Goal: Information Seeking & Learning: Understand process/instructions

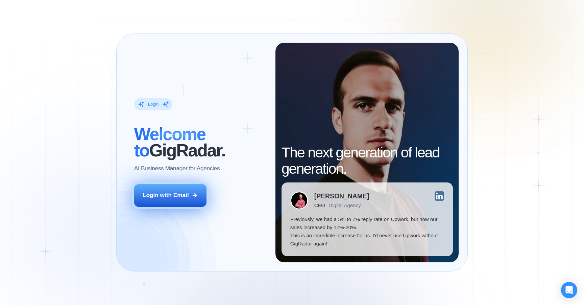
click at [197, 198] on icon at bounding box center [195, 195] width 6 height 6
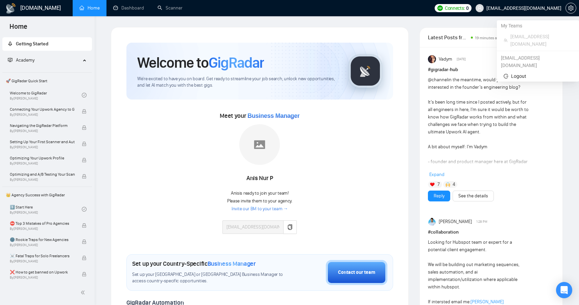
click at [561, 8] on span "[EMAIL_ADDRESS][DOMAIN_NAME]" at bounding box center [523, 8] width 75 height 0
click at [574, 9] on span "setting" at bounding box center [571, 7] width 10 height 5
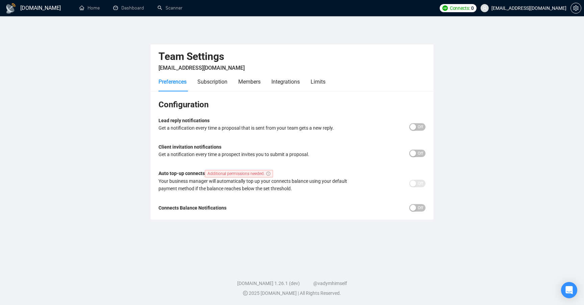
click at [421, 126] on span "Off" at bounding box center [420, 126] width 5 height 7
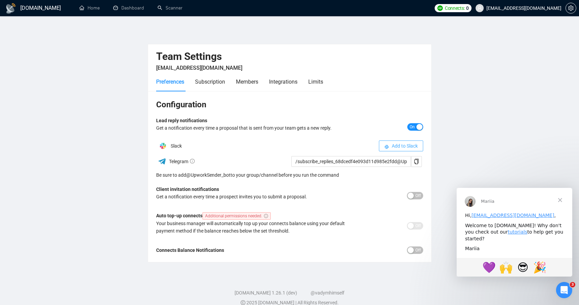
click at [401, 145] on span "Add to Slack" at bounding box center [405, 145] width 26 height 7
click at [410, 192] on button "Off" at bounding box center [415, 195] width 16 height 7
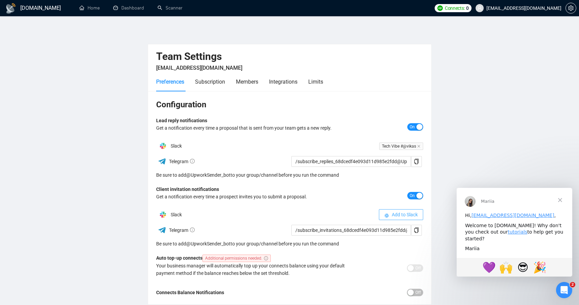
click at [390, 216] on button "Add to Slack" at bounding box center [401, 214] width 44 height 11
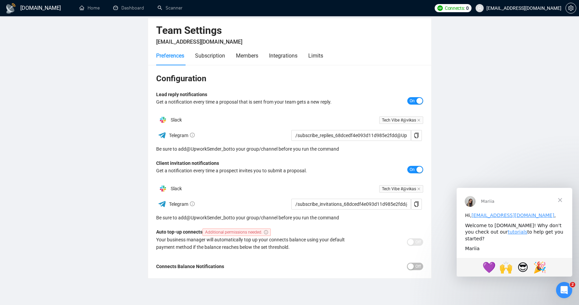
scroll to position [52, 0]
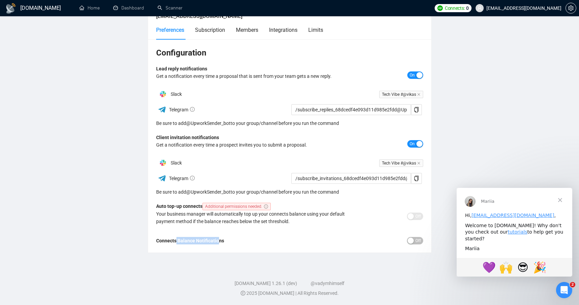
drag, startPoint x: 178, startPoint y: 243, endPoint x: 228, endPoint y: 239, distance: 50.2
click at [227, 239] on div "Connects Balance Notifications" at bounding box center [256, 240] width 200 height 7
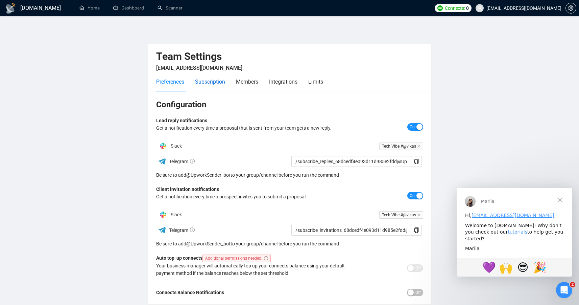
click at [210, 82] on div "Subscription" at bounding box center [210, 81] width 30 height 8
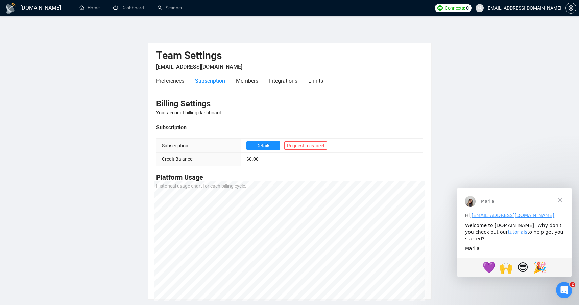
scroll to position [48, 0]
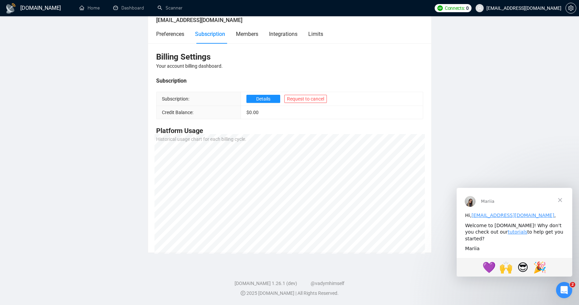
click at [263, 29] on div "Preferences Subscription Members Integrations Limits" at bounding box center [239, 33] width 167 height 19
click at [255, 33] on div "Members" at bounding box center [247, 34] width 22 height 8
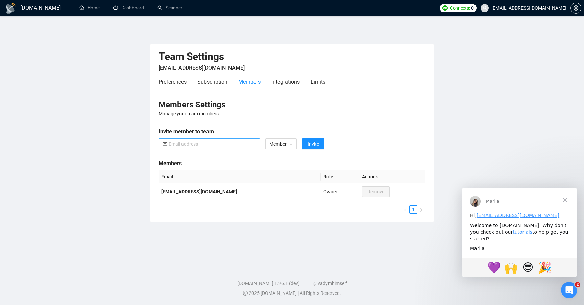
click at [229, 145] on input "text" at bounding box center [212, 143] width 87 height 7
drag, startPoint x: 273, startPoint y: 78, endPoint x: 276, endPoint y: 80, distance: 3.9
click at [275, 79] on div "Preferences Subscription Members Integrations Limits" at bounding box center [242, 81] width 167 height 19
click at [276, 80] on div "Integrations" at bounding box center [285, 81] width 28 height 8
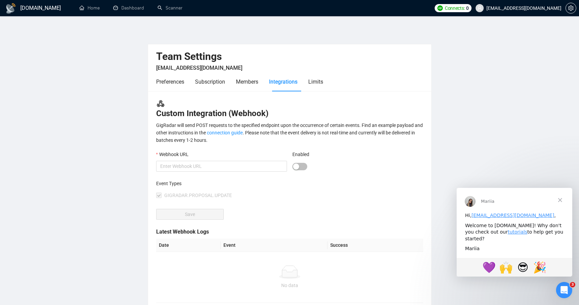
click at [311, 80] on div "Preferences Subscription Members Integrations Limits" at bounding box center [239, 81] width 167 height 19
click at [315, 83] on div "Limits" at bounding box center [315, 81] width 15 height 8
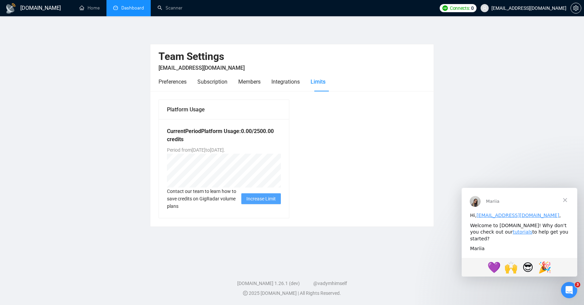
click at [128, 10] on link "Dashboard" at bounding box center [128, 8] width 31 height 6
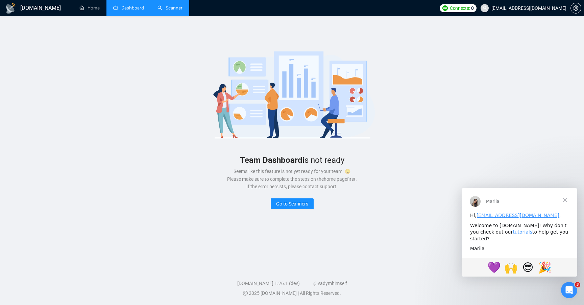
click at [158, 7] on link "Scanner" at bounding box center [169, 8] width 25 height 6
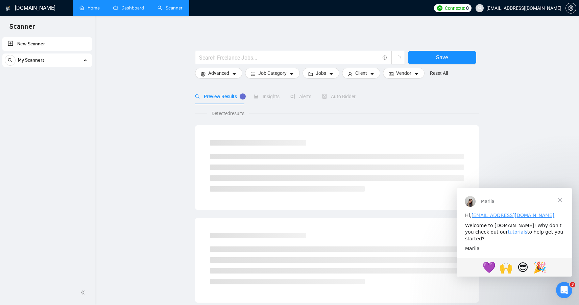
click at [83, 11] on link "Home" at bounding box center [89, 8] width 20 height 6
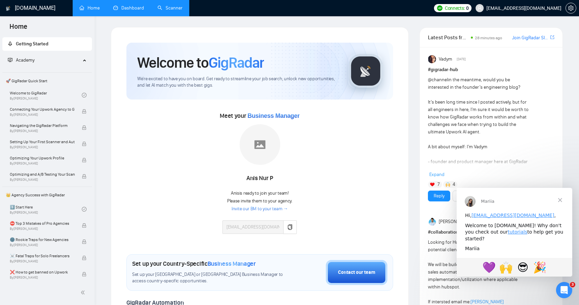
click at [65, 41] on span "Getting Started" at bounding box center [47, 44] width 79 height 14
click at [44, 112] on span "Connecting Your Upwork Agency to GigRadar" at bounding box center [42, 109] width 65 height 7
click at [72, 108] on span "Connecting Your Upwork Agency to GigRadar" at bounding box center [42, 109] width 65 height 7
click at [52, 90] on link "Welcome to GigRadar By [PERSON_NAME]" at bounding box center [46, 95] width 72 height 15
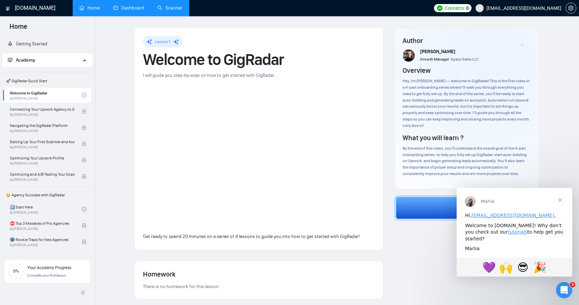
click at [561, 202] on span "Close" at bounding box center [560, 200] width 24 height 24
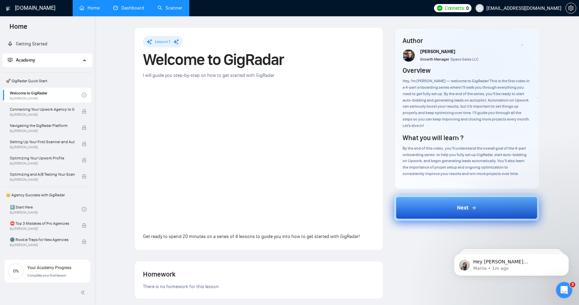
click at [431, 212] on button "Next" at bounding box center [466, 208] width 145 height 26
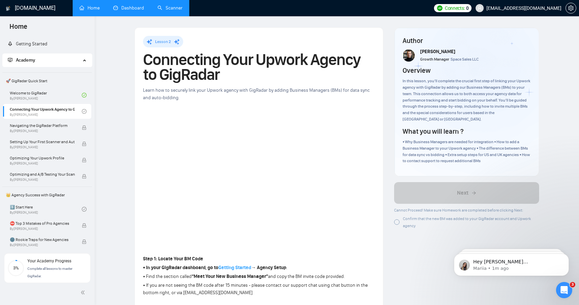
click at [238, 269] on strong "Getting Started" at bounding box center [234, 267] width 33 height 6
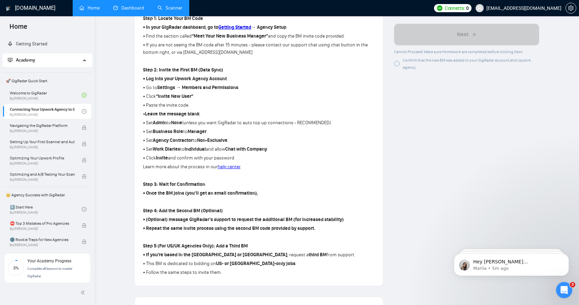
scroll to position [240, 0]
drag, startPoint x: 163, startPoint y: 109, endPoint x: 187, endPoint y: 106, distance: 23.8
click at [187, 106] on p "• Paste the invite code." at bounding box center [259, 105] width 232 height 7
drag, startPoint x: 152, startPoint y: 116, endPoint x: 205, endPoint y: 115, distance: 52.7
click at [205, 115] on p "• Leave the message blank ." at bounding box center [259, 114] width 232 height 7
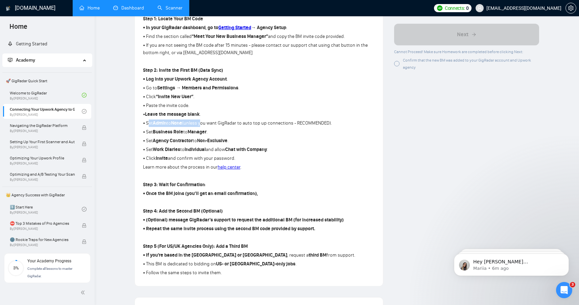
drag, startPoint x: 148, startPoint y: 126, endPoint x: 201, endPoint y: 125, distance: 53.1
click at [201, 125] on p "• Set Admin to None (unless you want GigRadar to auto top up connections - RECO…" at bounding box center [259, 122] width 232 height 7
click at [233, 170] on link "help center" at bounding box center [229, 167] width 23 height 6
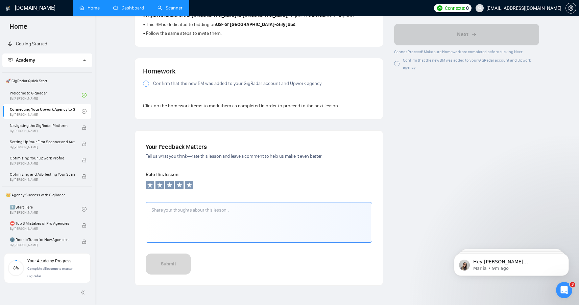
scroll to position [482, 0]
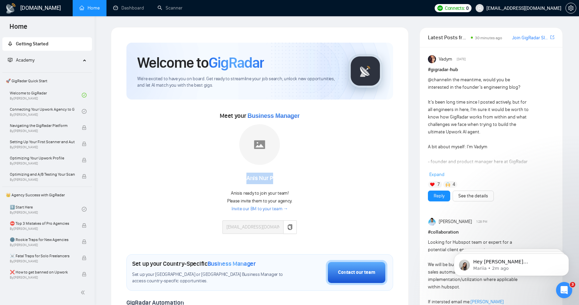
drag, startPoint x: 252, startPoint y: 169, endPoint x: 278, endPoint y: 179, distance: 27.8
click at [278, 179] on div "[PERSON_NAME] P" at bounding box center [259, 175] width 74 height 17
drag, startPoint x: 277, startPoint y: 177, endPoint x: 277, endPoint y: 173, distance: 3.7
click at [277, 177] on div "Anis Nur P" at bounding box center [259, 177] width 74 height 11
drag, startPoint x: 249, startPoint y: 120, endPoint x: 311, endPoint y: 115, distance: 62.1
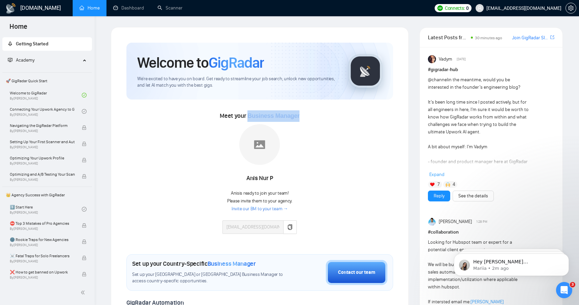
click at [311, 115] on div "Meet your Business Manager Anis Nur P Anis is ready to join your team! Please i…" at bounding box center [259, 175] width 267 height 130
drag, startPoint x: 309, startPoint y: 115, endPoint x: 305, endPoint y: 117, distance: 5.1
click at [309, 115] on div "Meet your Business Manager Anis Nur P Anis is ready to join your team! Please i…" at bounding box center [259, 175] width 267 height 130
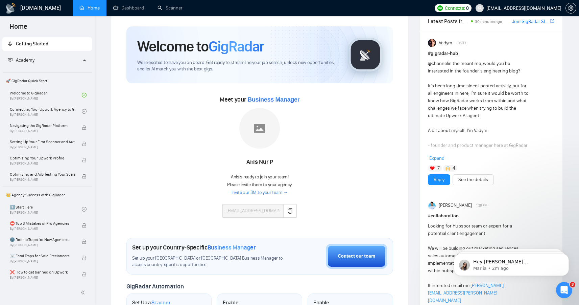
scroll to position [9, 0]
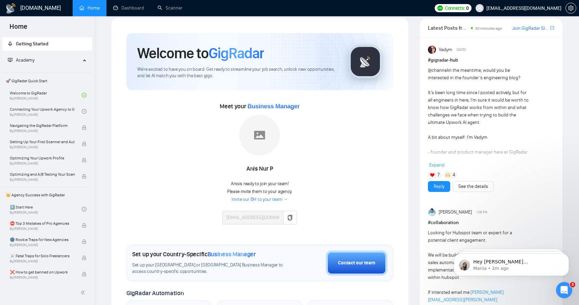
click at [258, 201] on link "Invite our BM to your team →" at bounding box center [260, 199] width 56 height 6
drag, startPoint x: 253, startPoint y: 169, endPoint x: 248, endPoint y: 170, distance: 5.4
click at [253, 170] on div "[PERSON_NAME] P" at bounding box center [259, 168] width 74 height 11
click at [248, 169] on div "Anis Nur P" at bounding box center [259, 168] width 74 height 11
drag, startPoint x: 248, startPoint y: 169, endPoint x: 265, endPoint y: 168, distance: 17.6
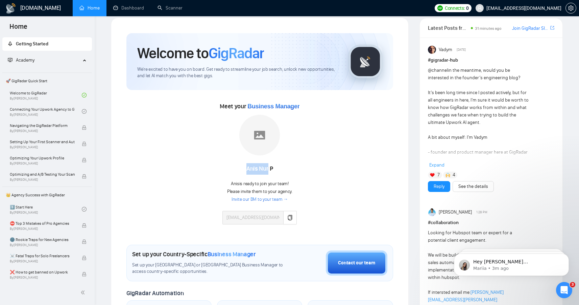
click at [265, 168] on div "Anis Nur P" at bounding box center [259, 168] width 74 height 11
drag, startPoint x: 233, startPoint y: 185, endPoint x: 274, endPoint y: 195, distance: 42.6
click at [291, 186] on div "Anis is ready to join your team! Please invite them to your agency. Invite our …" at bounding box center [259, 191] width 65 height 22
click at [288, 218] on icon "copy" at bounding box center [289, 217] width 5 height 5
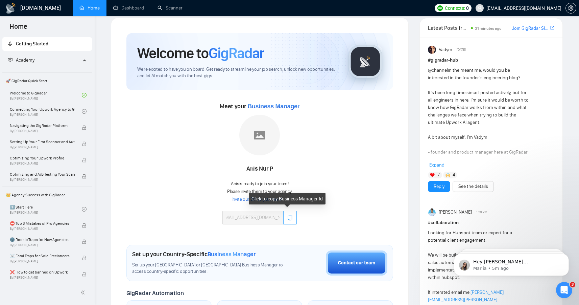
click at [289, 212] on button "button" at bounding box center [290, 218] width 14 height 14
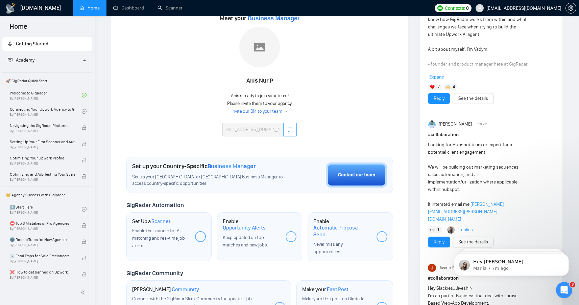
scroll to position [0, 0]
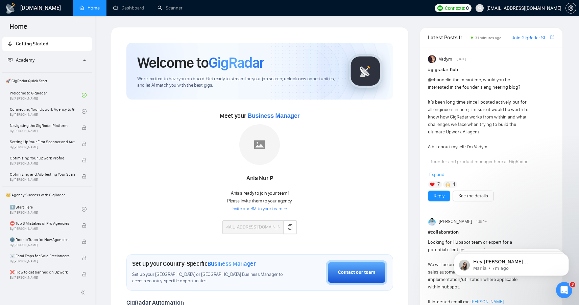
click at [275, 210] on link "Invite our BM to your team →" at bounding box center [260, 208] width 56 height 6
click at [250, 178] on div "Anis Nur P" at bounding box center [259, 177] width 74 height 11
drag, startPoint x: 250, startPoint y: 179, endPoint x: 274, endPoint y: 179, distance: 24.0
click at [274, 179] on div "Anis Nur P" at bounding box center [259, 177] width 74 height 11
drag, startPoint x: 278, startPoint y: 178, endPoint x: 245, endPoint y: 180, distance: 33.2
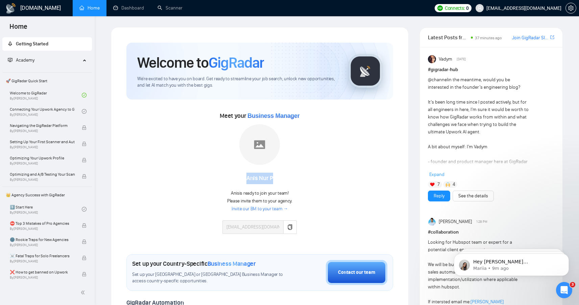
click at [245, 180] on div "Anis Nur P" at bounding box center [259, 177] width 74 height 11
copy div "Anis Nur P"
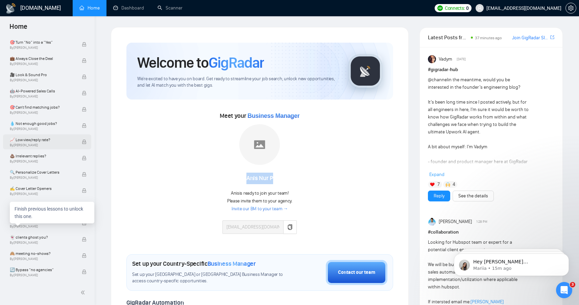
scroll to position [439, 0]
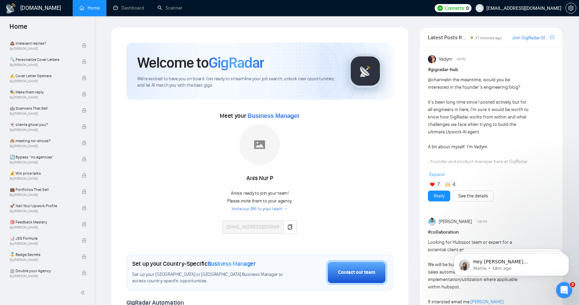
click at [37, 7] on h1 "[DOMAIN_NAME]" at bounding box center [40, 8] width 41 height 16
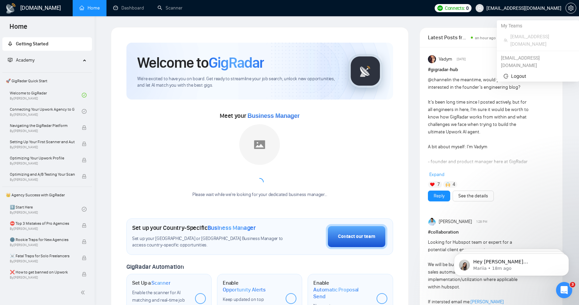
click at [522, 8] on span "[EMAIL_ADDRESS][DOMAIN_NAME]" at bounding box center [523, 8] width 75 height 0
